Goal: Information Seeking & Learning: Learn about a topic

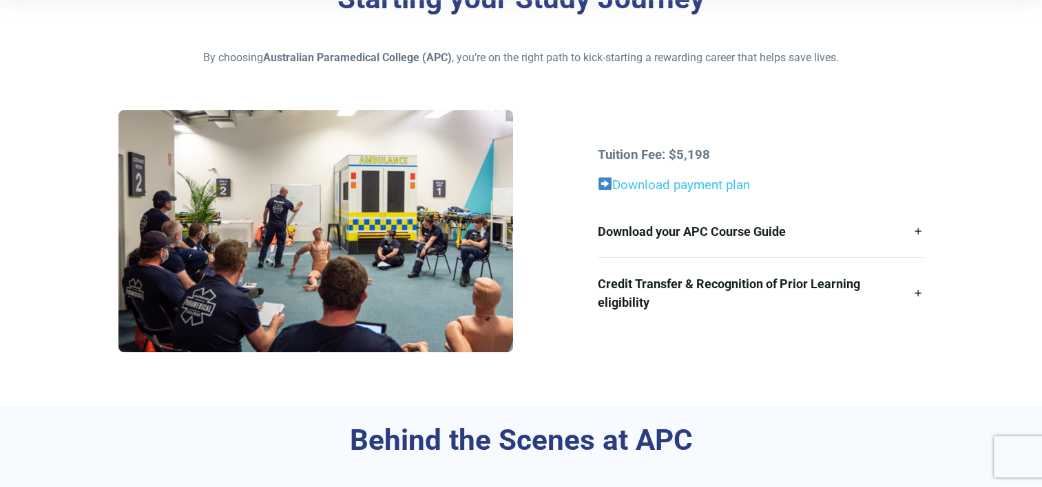
scroll to position [386, 0]
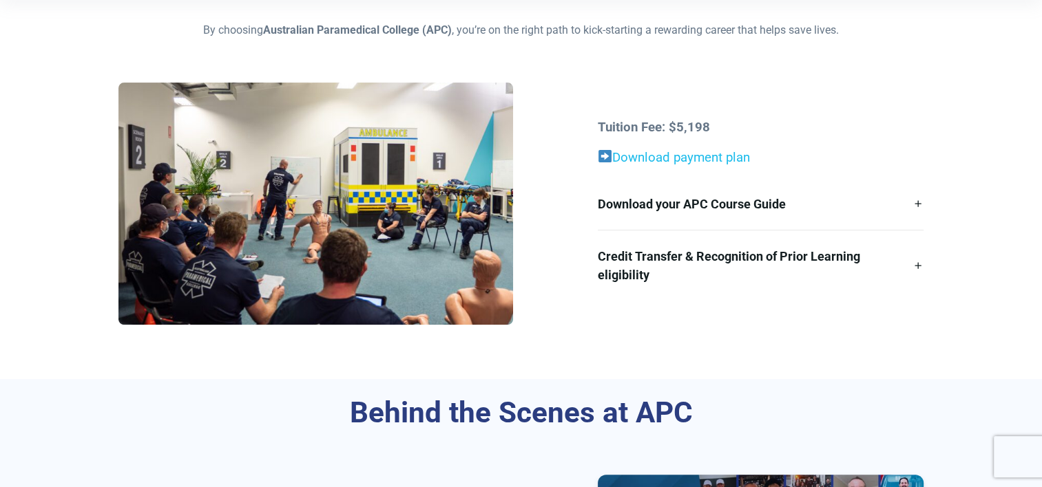
click at [702, 152] on link "Download payment plan" at bounding box center [681, 157] width 138 height 15
click at [805, 255] on link "Credit Transfer & Recognition of Prior Learning eligibility" at bounding box center [761, 266] width 326 height 70
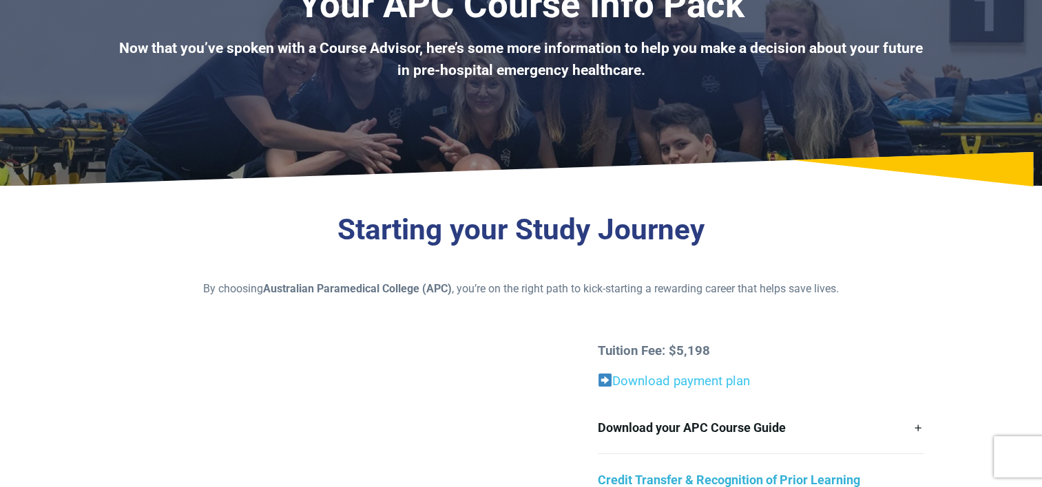
scroll to position [0, 0]
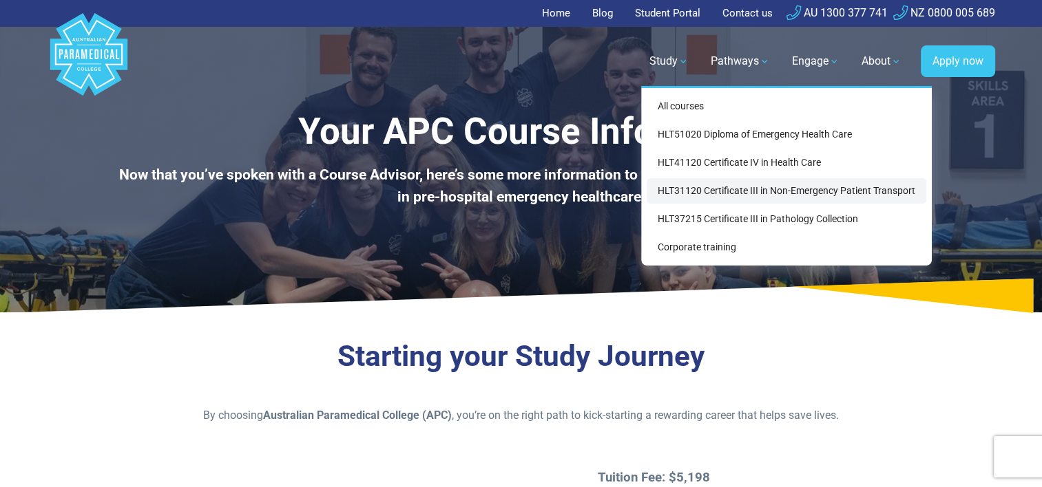
click at [677, 192] on link "HLT31120 Certificate III in Non-Emergency Patient Transport" at bounding box center [785, 190] width 279 height 25
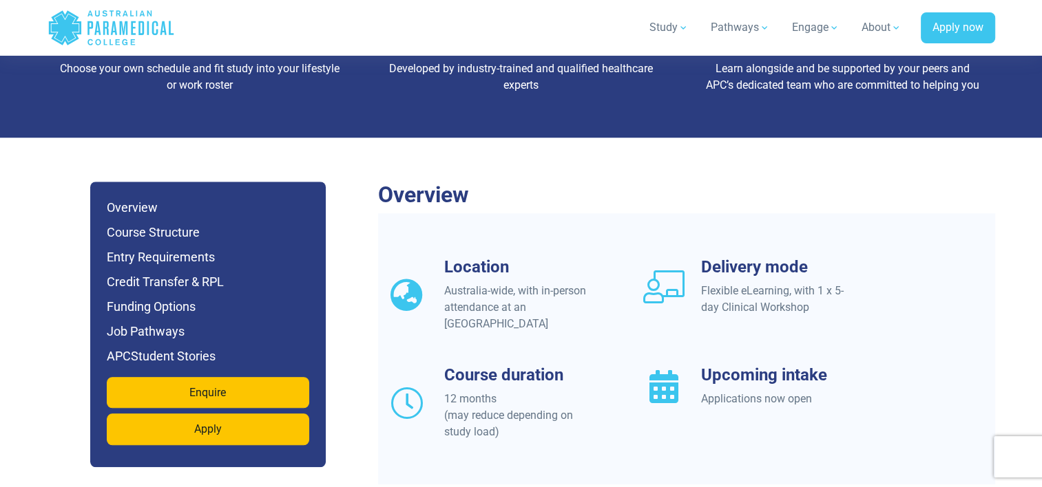
scroll to position [1105, 0]
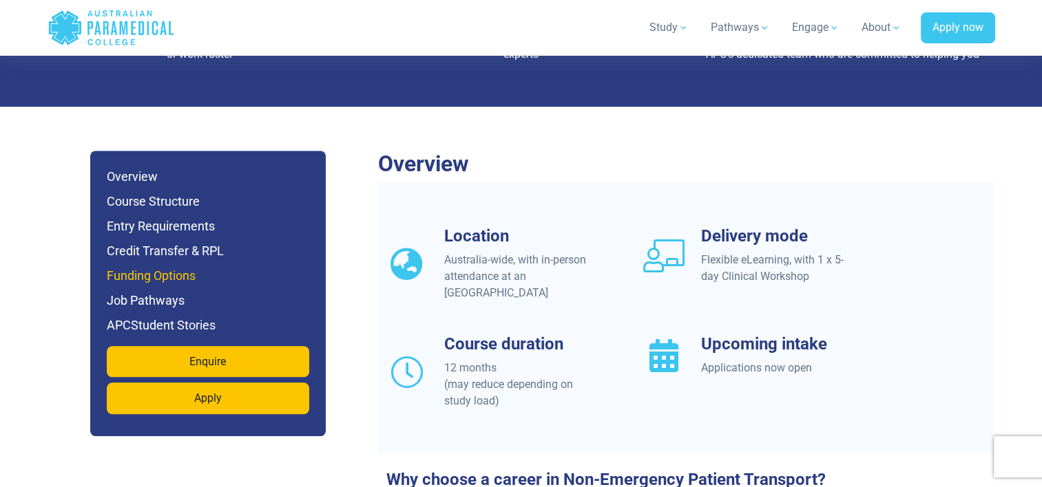
click at [138, 266] on h6 "Funding Options" at bounding box center [208, 275] width 202 height 19
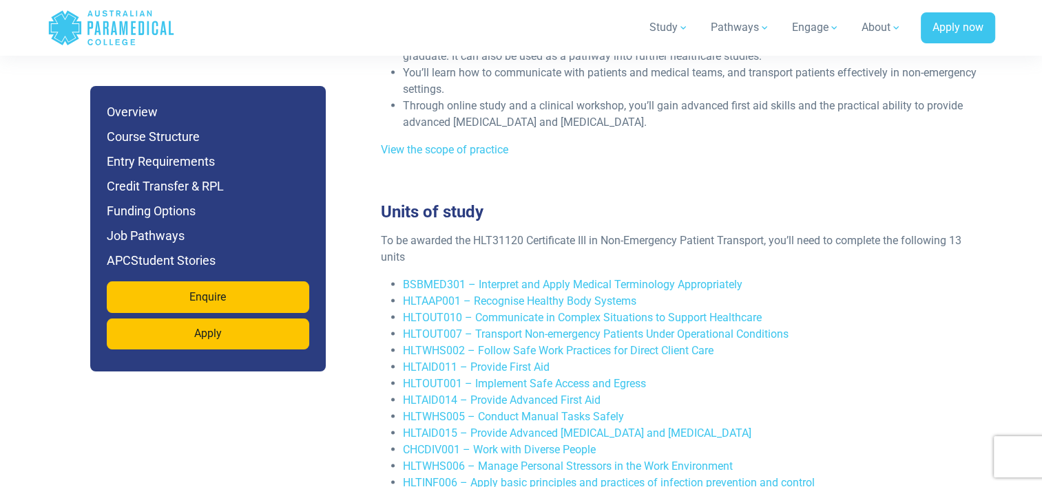
scroll to position [2616, 0]
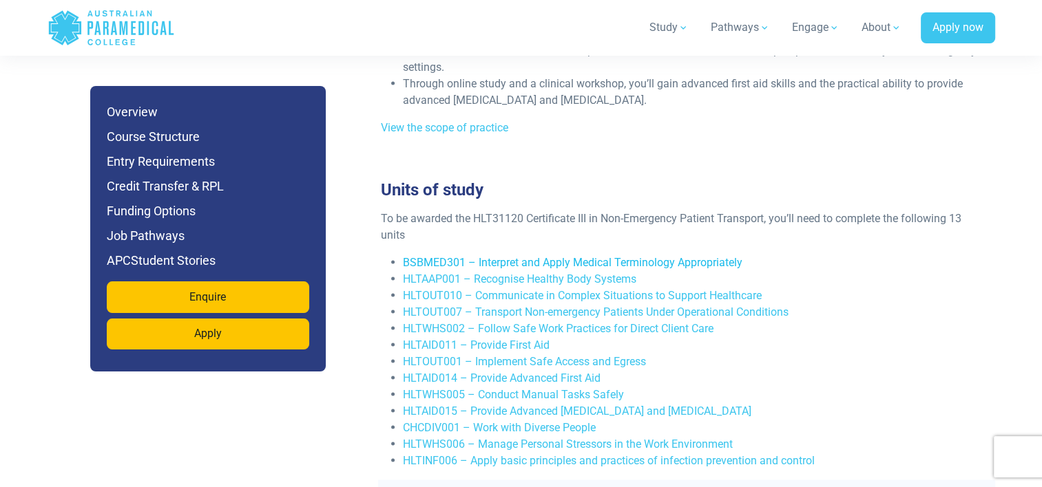
click at [539, 256] on link "BSBMED301 – Interpret and Apply Medical Terminology Appropriately" at bounding box center [572, 262] width 339 height 13
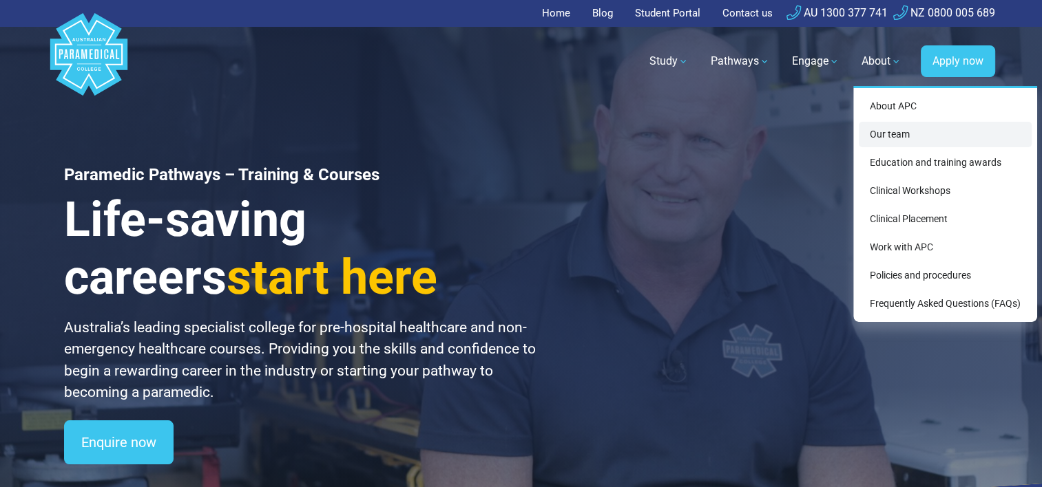
click at [887, 135] on link "Our team" at bounding box center [944, 134] width 173 height 25
